Goal: Task Accomplishment & Management: Complete application form

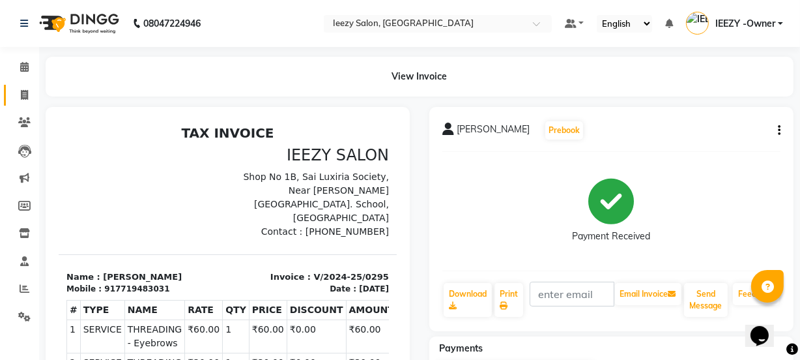
click at [27, 102] on link "Invoice" at bounding box center [19, 96] width 31 height 22
select select "5982"
select select "service"
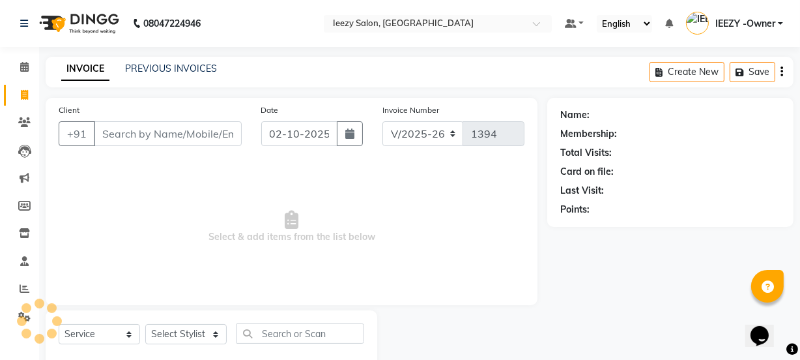
scroll to position [33, 0]
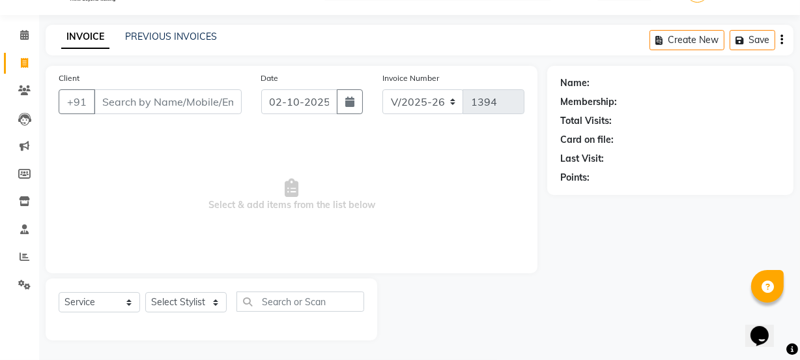
click at [126, 104] on input "Client" at bounding box center [168, 101] width 148 height 25
click at [151, 30] on div "PREVIOUS INVOICES" at bounding box center [171, 37] width 92 height 14
click at [151, 31] on link "PREVIOUS INVOICES" at bounding box center [171, 37] width 92 height 12
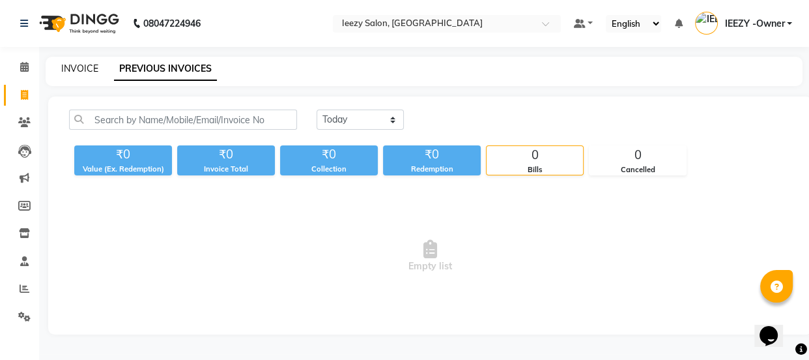
click at [74, 68] on link "INVOICE" at bounding box center [79, 69] width 37 height 12
select select "service"
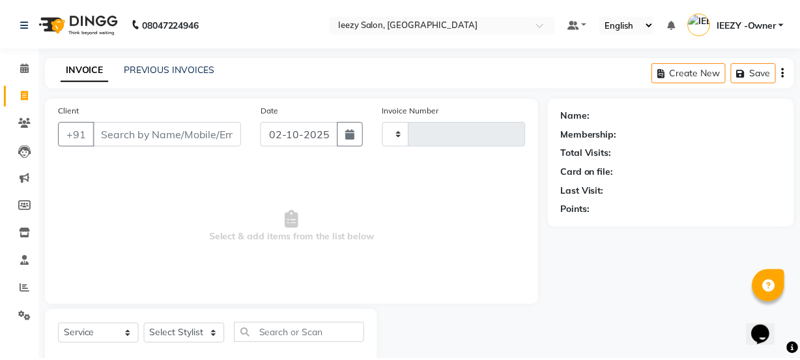
scroll to position [33, 0]
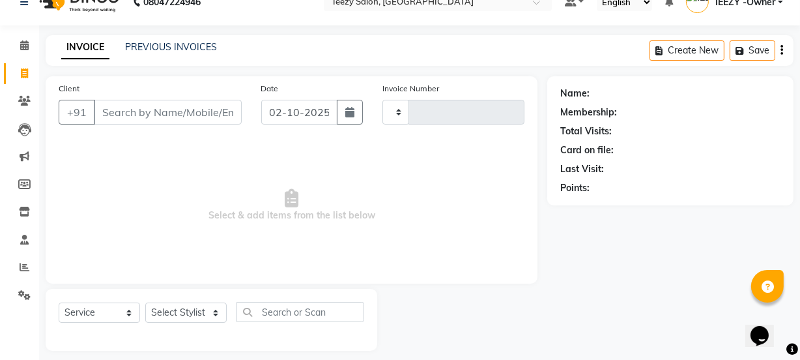
type input "1394"
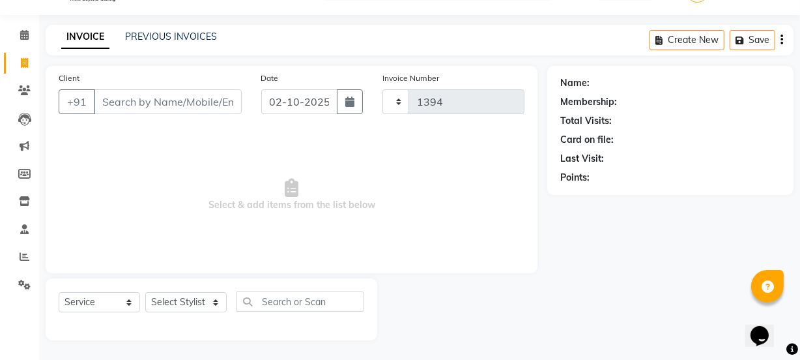
select select "5982"
click at [147, 36] on link "PREVIOUS INVOICES" at bounding box center [171, 37] width 92 height 12
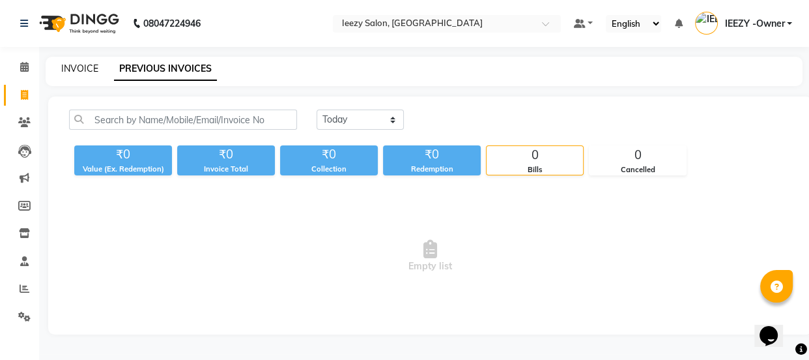
click at [84, 65] on link "INVOICE" at bounding box center [79, 69] width 37 height 12
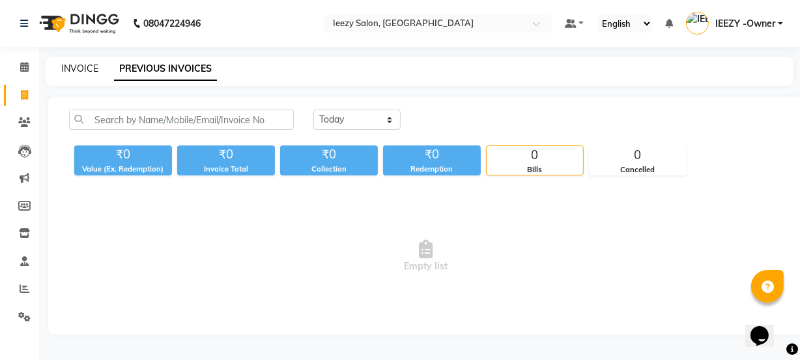
select select "5982"
select select "service"
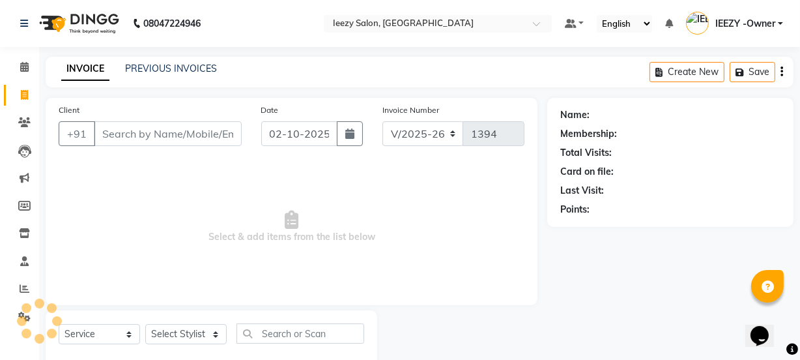
scroll to position [33, 0]
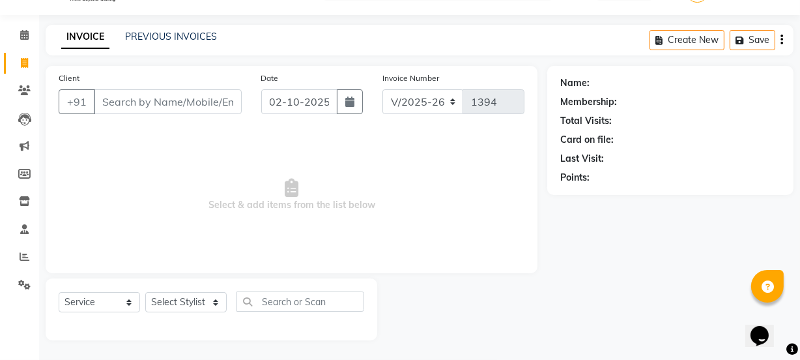
click at [124, 98] on input "Client" at bounding box center [168, 101] width 148 height 25
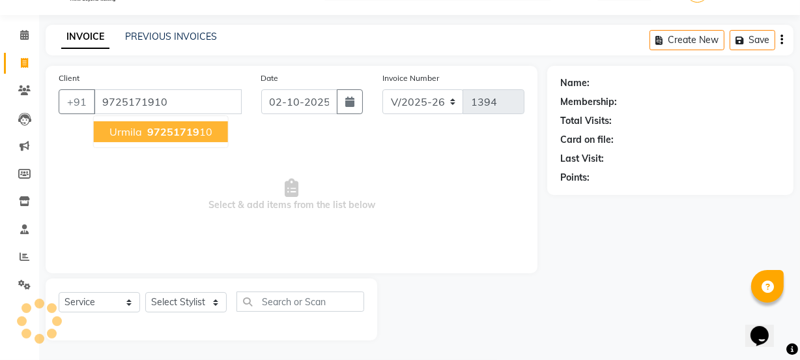
type input "9725171910"
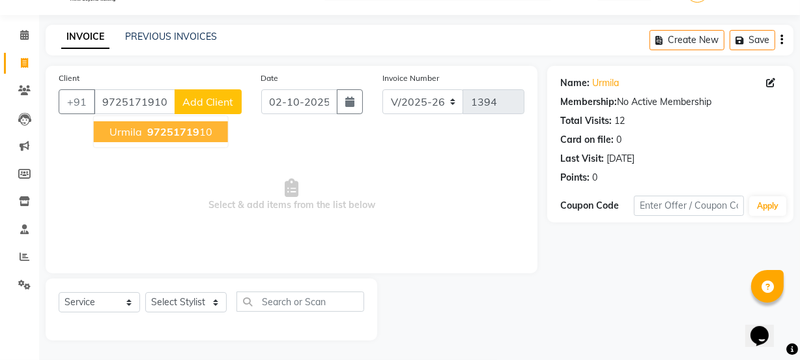
click at [163, 126] on span "97251719" at bounding box center [173, 131] width 52 height 13
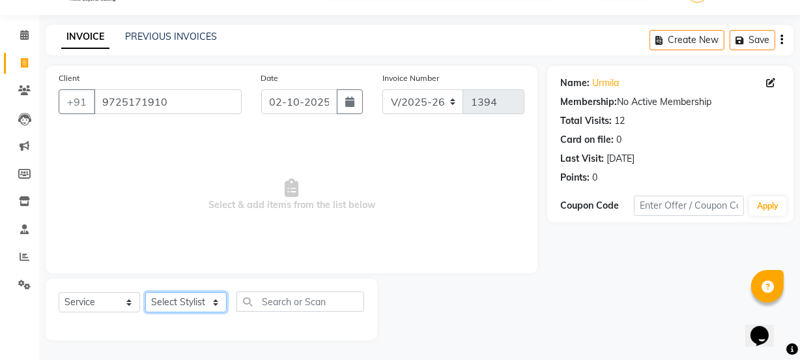
click at [215, 301] on select "Select Stylist Archana Mgr IEEZY -Owner [PERSON_NAME] Ms [PERSON_NAME] [MEDICAL…" at bounding box center [185, 302] width 81 height 20
select select "68032"
click at [145, 292] on select "Select Stylist Archana Mgr IEEZY -Owner [PERSON_NAME] Ms [PERSON_NAME] [MEDICAL…" at bounding box center [185, 302] width 81 height 20
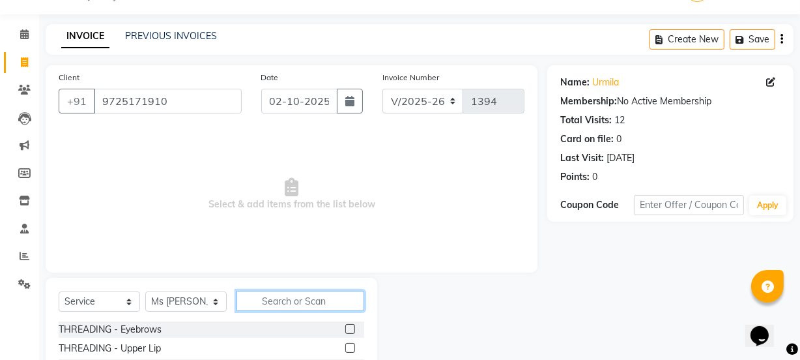
click at [286, 297] on input "text" at bounding box center [301, 301] width 128 height 20
click at [287, 300] on input "text" at bounding box center [301, 301] width 128 height 20
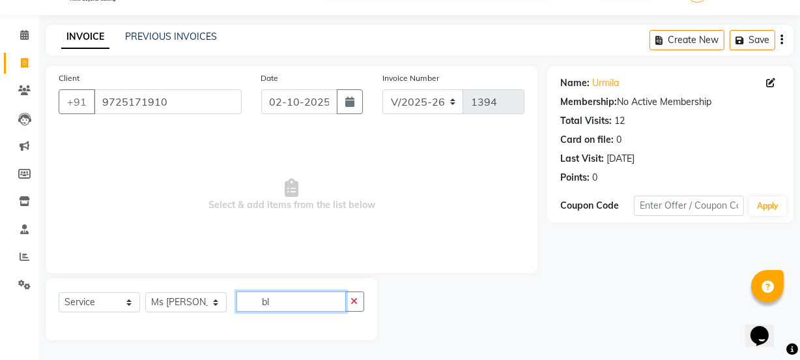
type input "b"
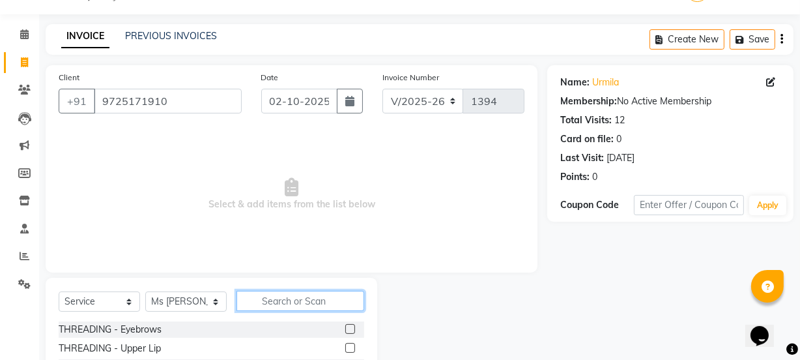
click at [306, 298] on input "text" at bounding box center [301, 301] width 128 height 20
click at [274, 297] on input "text" at bounding box center [301, 301] width 128 height 20
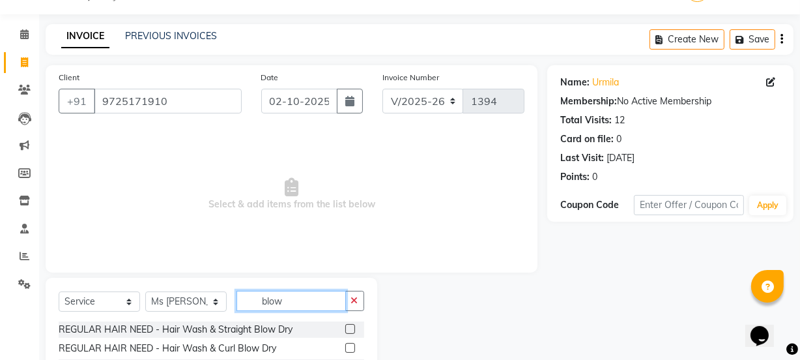
type input "blow"
click at [350, 328] on label at bounding box center [350, 329] width 10 height 10
click at [350, 328] on input "checkbox" at bounding box center [349, 329] width 8 height 8
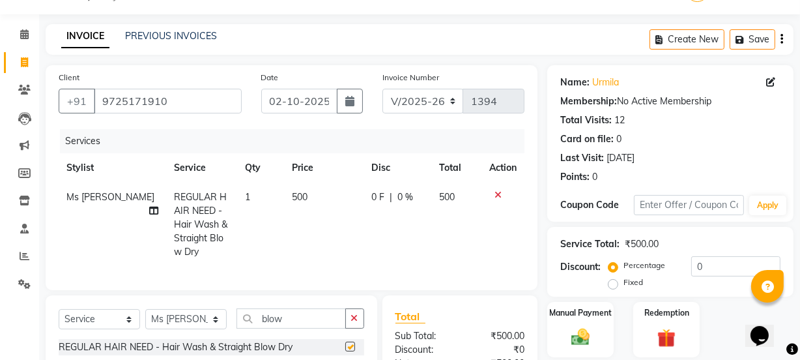
checkbox input "false"
click at [309, 328] on input "blow" at bounding box center [291, 318] width 109 height 20
type input "b"
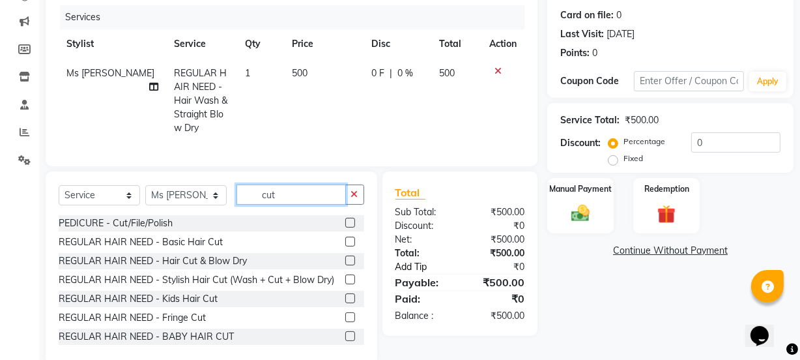
scroll to position [189, 0]
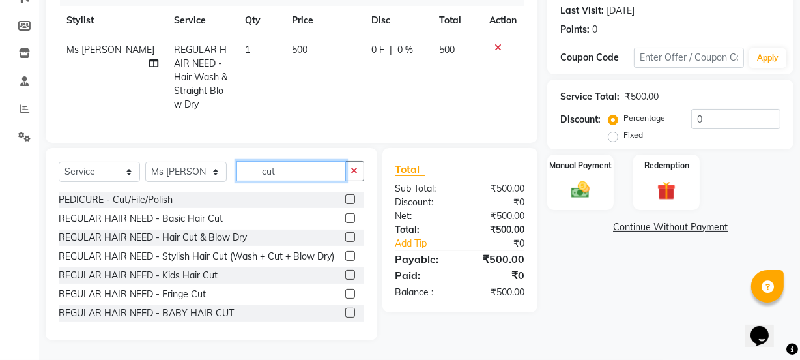
type input "cut"
click at [345, 218] on label at bounding box center [350, 218] width 10 height 10
click at [345, 218] on input "checkbox" at bounding box center [349, 218] width 8 height 8
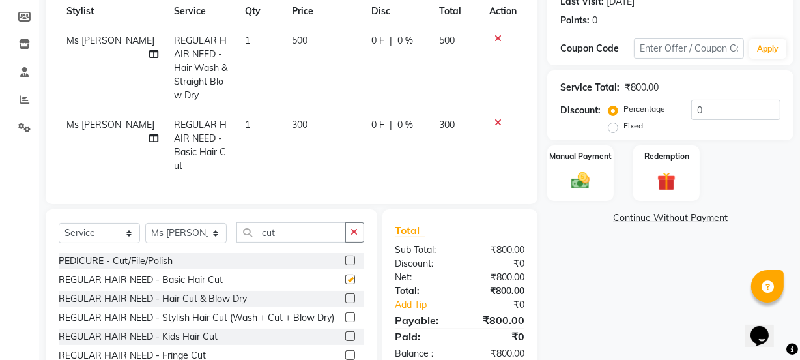
checkbox input "false"
click at [304, 123] on td "300" at bounding box center [324, 145] width 80 height 70
select select "68032"
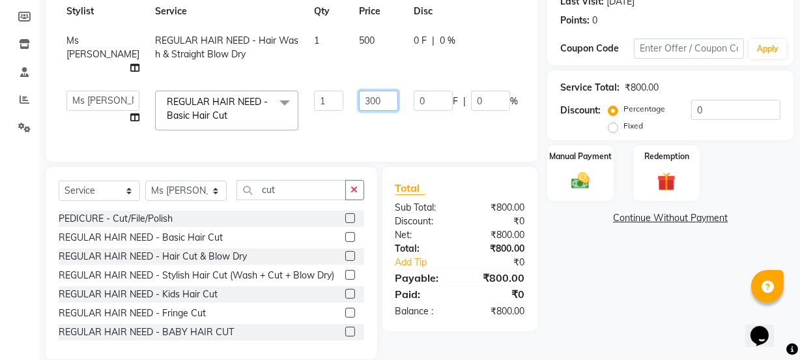
click at [359, 104] on input "300" at bounding box center [378, 101] width 39 height 20
type input "3"
type input "250"
click at [501, 124] on tr "Archana Mgr IEEZY -Owner [PERSON_NAME] Ms [PERSON_NAME] [MEDICAL_DATA] [PERSON_…" at bounding box center [333, 110] width 548 height 55
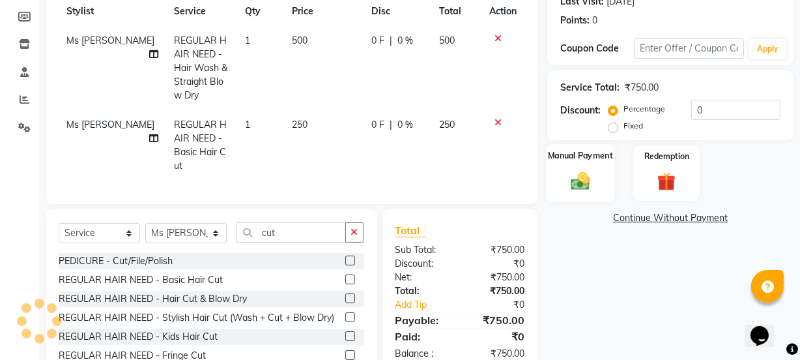
click at [590, 175] on img at bounding box center [580, 180] width 31 height 22
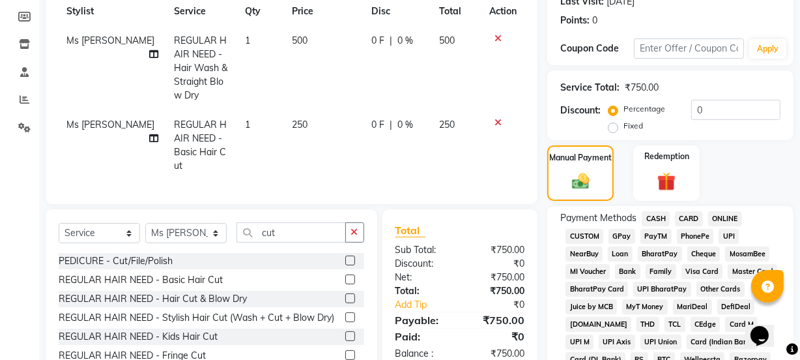
click at [622, 233] on span "GPay" at bounding box center [622, 236] width 27 height 15
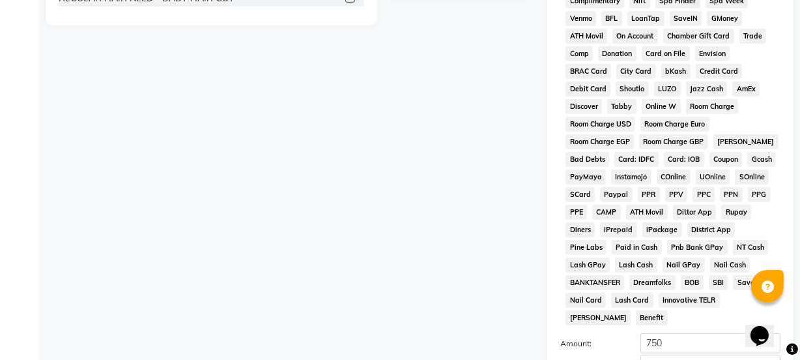
scroll to position [685, 0]
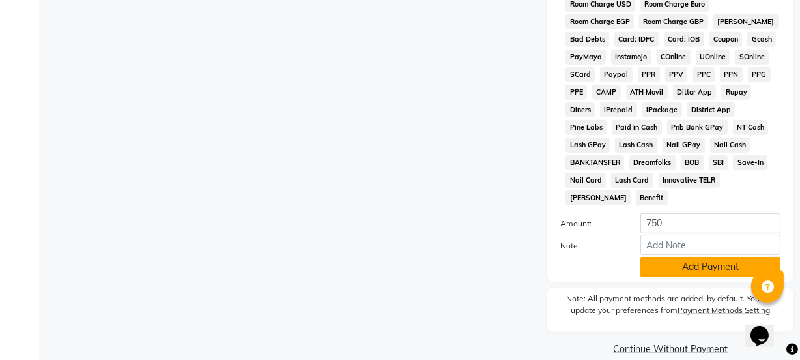
click at [681, 257] on button "Add Payment" at bounding box center [711, 267] width 140 height 20
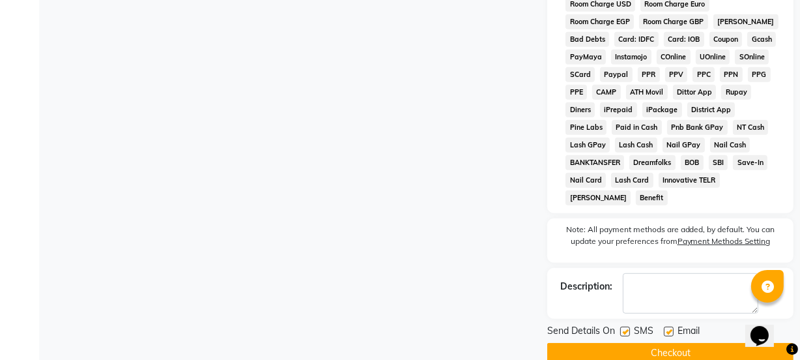
click at [625, 327] on label at bounding box center [625, 332] width 10 height 10
click at [625, 328] on input "checkbox" at bounding box center [624, 332] width 8 height 8
checkbox input "false"
click at [667, 327] on label at bounding box center [669, 332] width 10 height 10
click at [667, 328] on input "checkbox" at bounding box center [668, 332] width 8 height 8
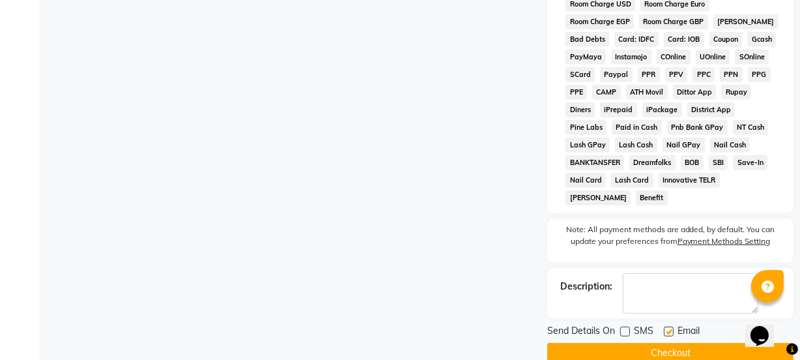
checkbox input "false"
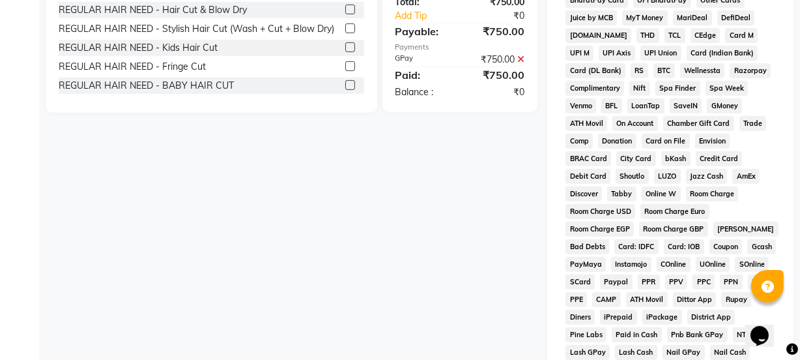
scroll to position [690, 0]
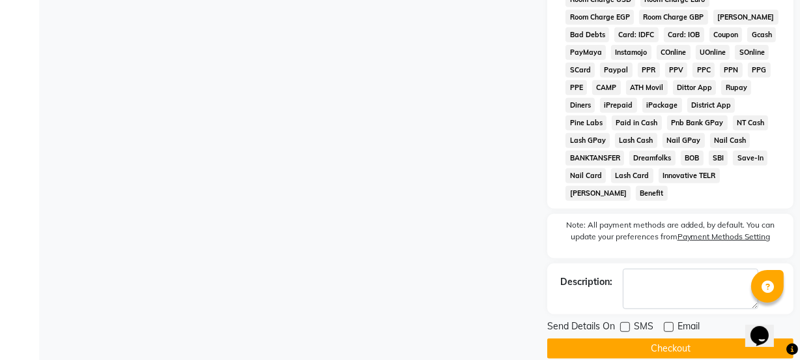
click at [638, 338] on button "Checkout" at bounding box center [670, 348] width 246 height 20
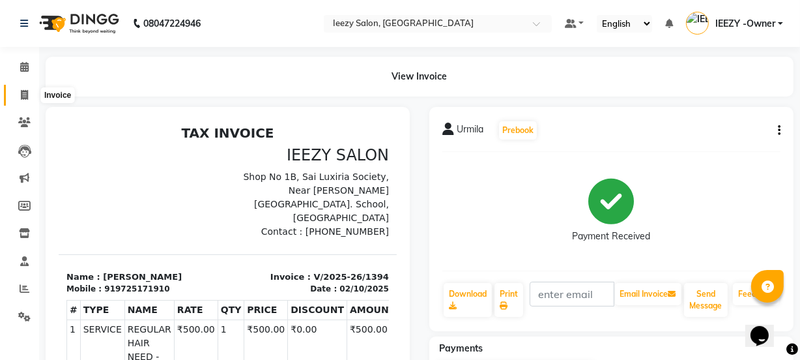
click at [26, 96] on icon at bounding box center [24, 95] width 7 height 10
select select "service"
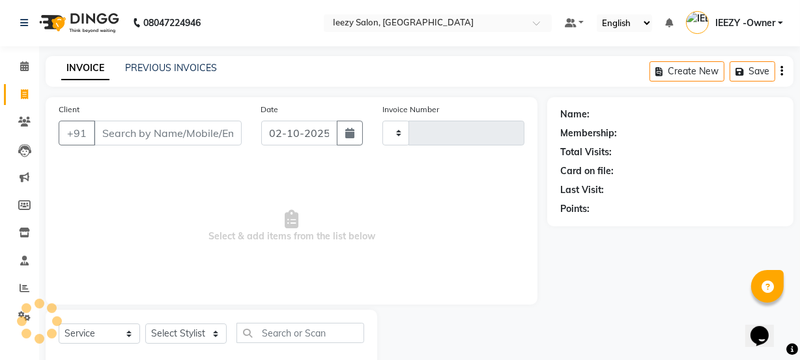
type input "1395"
select select "5982"
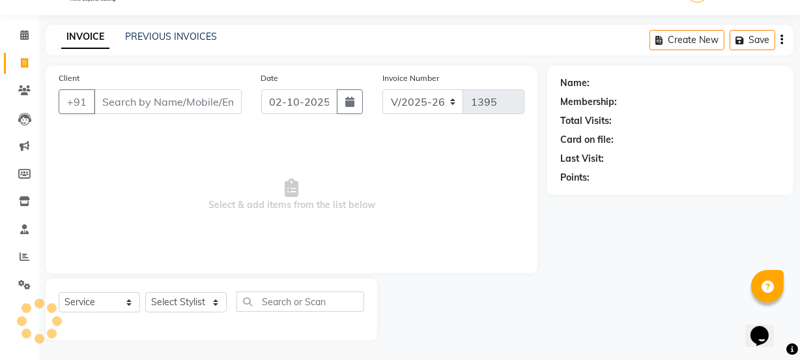
click at [117, 100] on input "Client" at bounding box center [168, 101] width 148 height 25
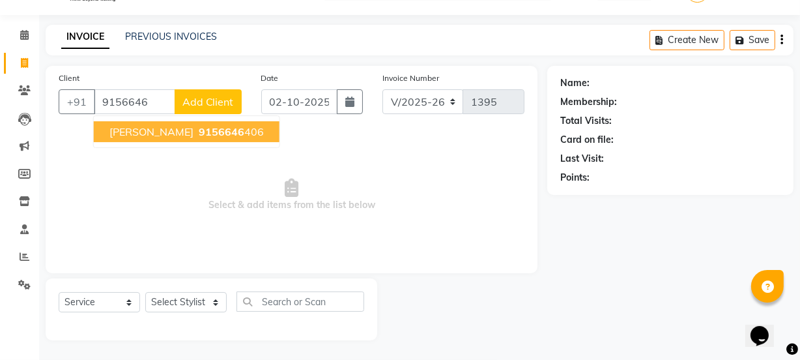
click at [137, 130] on span "[PERSON_NAME]" at bounding box center [151, 131] width 84 height 13
type input "9156646406"
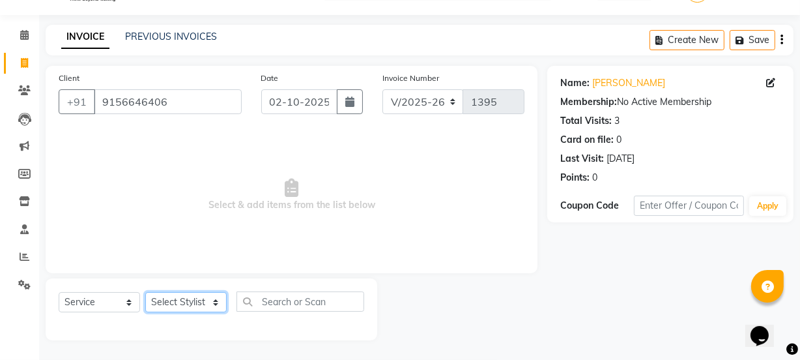
click at [224, 293] on select "Select Stylist Archana Mgr IEEZY -Owner [PERSON_NAME] Ms [PERSON_NAME] [MEDICAL…" at bounding box center [185, 302] width 81 height 20
select select "89937"
click at [145, 292] on select "Select Stylist Archana Mgr IEEZY -Owner [PERSON_NAME] Ms [PERSON_NAME] [MEDICAL…" at bounding box center [185, 302] width 81 height 20
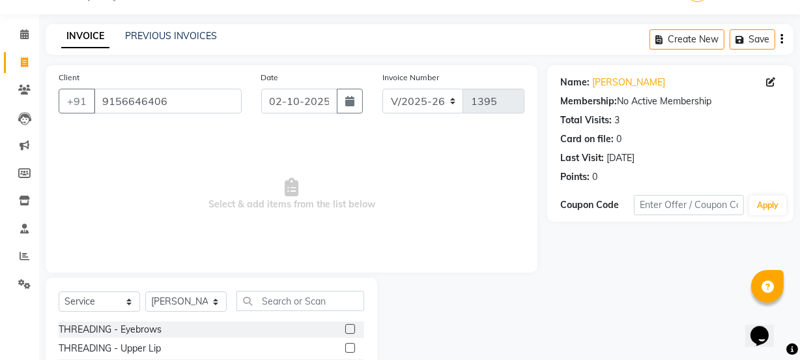
click at [345, 325] on label at bounding box center [350, 329] width 10 height 10
click at [345, 325] on input "checkbox" at bounding box center [349, 329] width 8 height 8
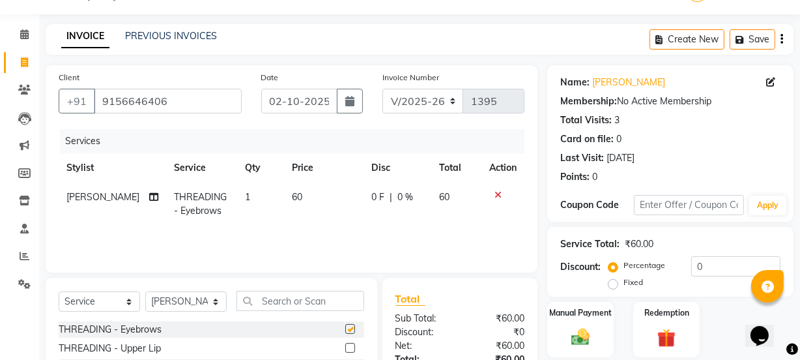
checkbox input "false"
click at [571, 325] on div "Manual Payment" at bounding box center [580, 329] width 69 height 58
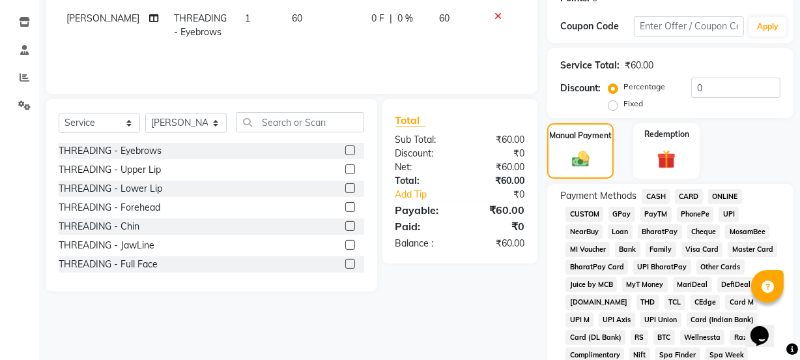
scroll to position [201, 0]
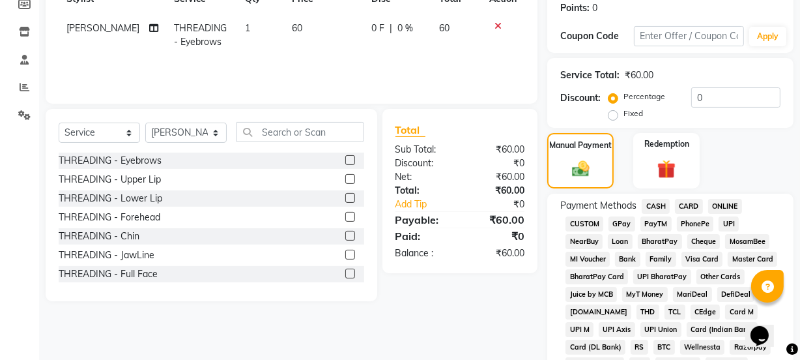
click at [633, 222] on span "GPay" at bounding box center [622, 223] width 27 height 15
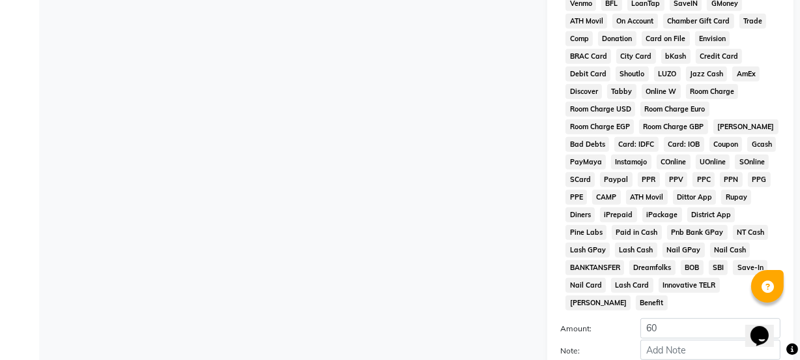
scroll to position [685, 0]
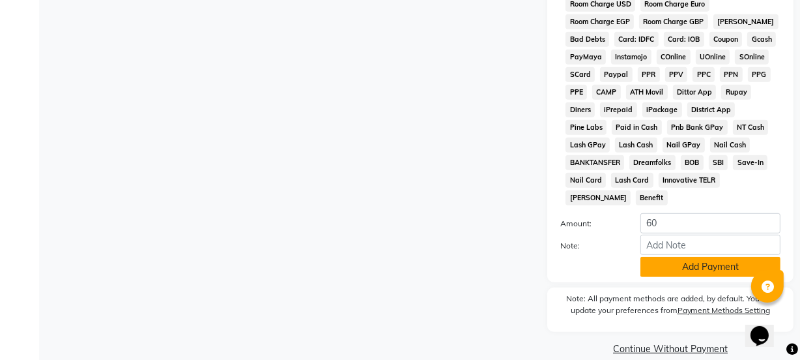
click at [671, 257] on button "Add Payment" at bounding box center [711, 267] width 140 height 20
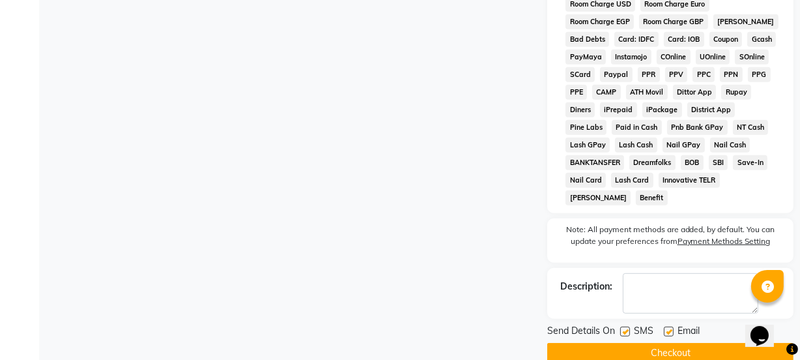
click at [625, 327] on label at bounding box center [625, 332] width 10 height 10
click at [625, 328] on input "checkbox" at bounding box center [624, 332] width 8 height 8
checkbox input "false"
click at [671, 327] on label at bounding box center [669, 332] width 10 height 10
click at [671, 328] on input "checkbox" at bounding box center [668, 332] width 8 height 8
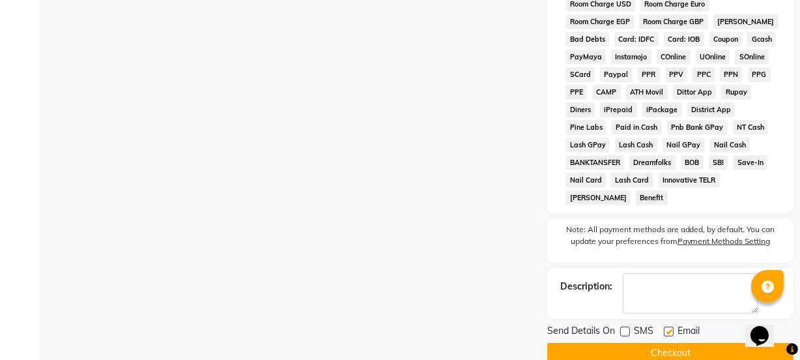
checkbox input "false"
click at [670, 343] on button "Checkout" at bounding box center [670, 353] width 246 height 20
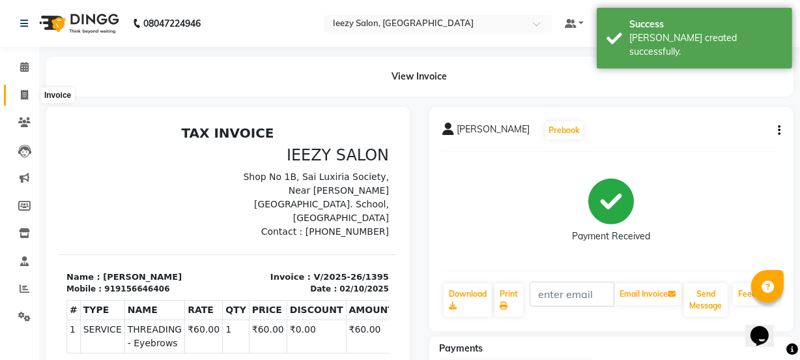
click at [25, 96] on icon at bounding box center [24, 95] width 7 height 10
select select "service"
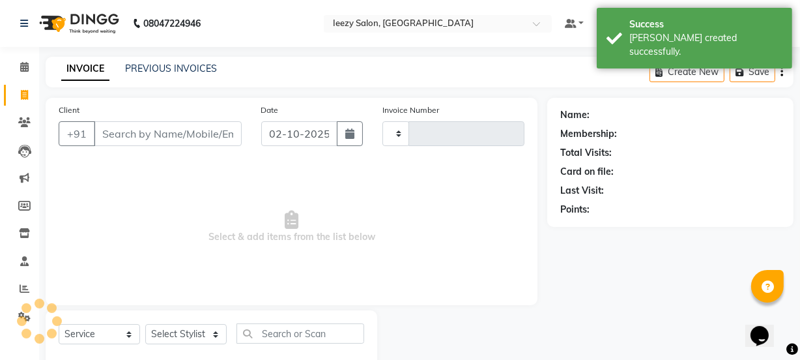
type input "1396"
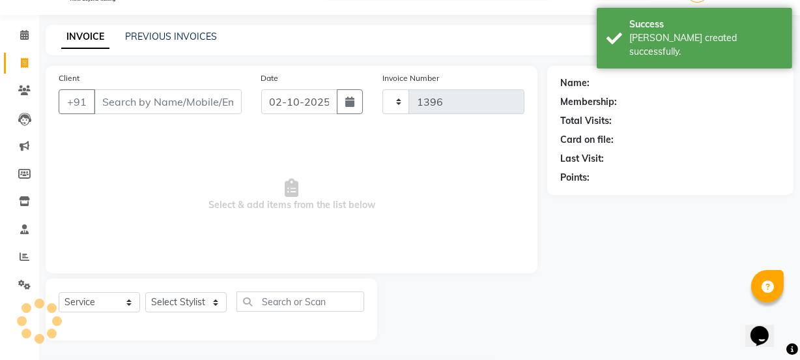
select select "5982"
click at [153, 98] on input "Client" at bounding box center [168, 101] width 148 height 25
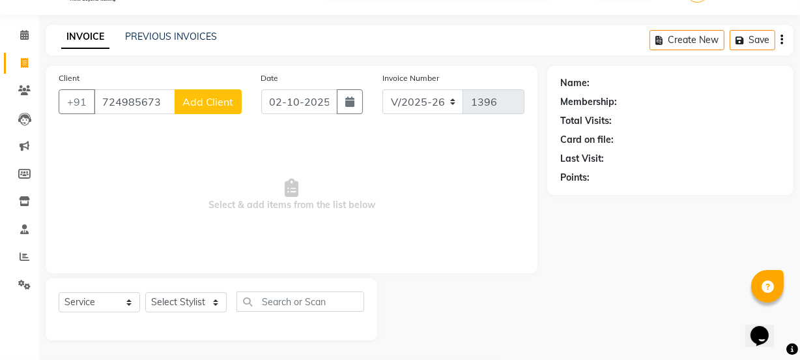
type input "7249856739"
